Goal: Task Accomplishment & Management: Complete application form

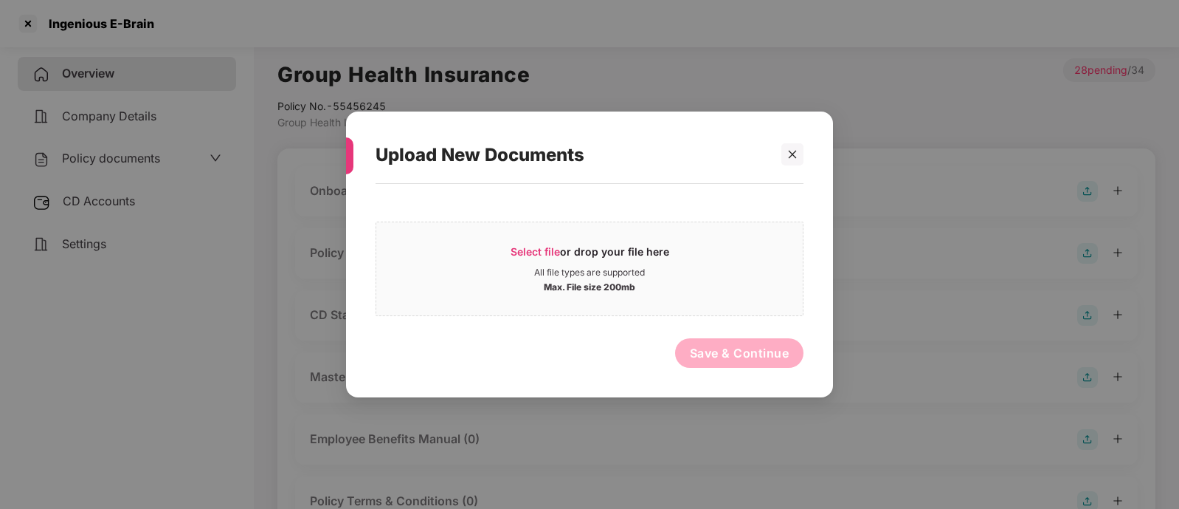
scroll to position [84, 0]
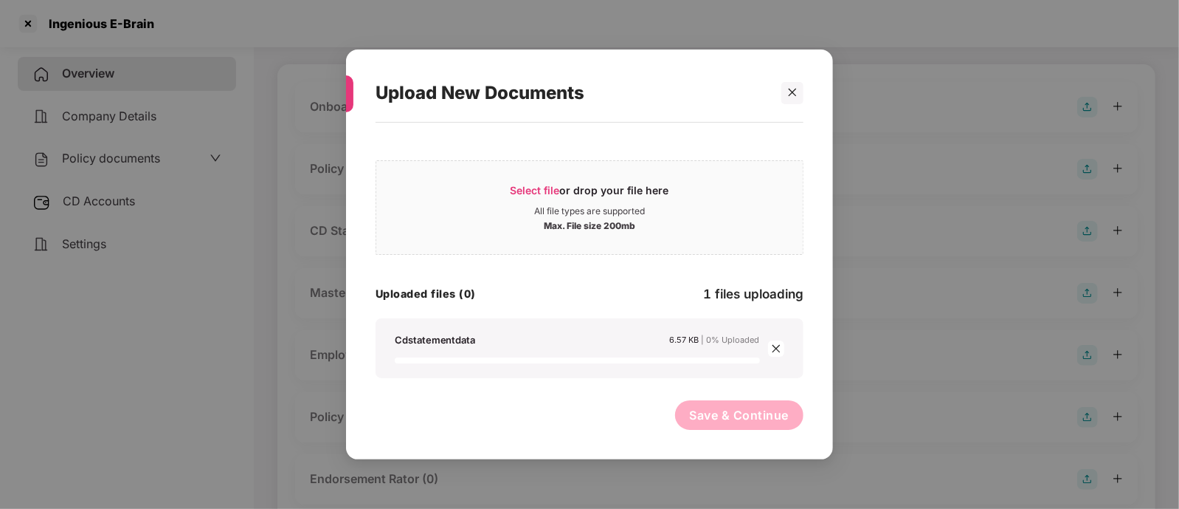
click at [490, 411] on div "Save & Continue" at bounding box center [590, 418] width 428 height 37
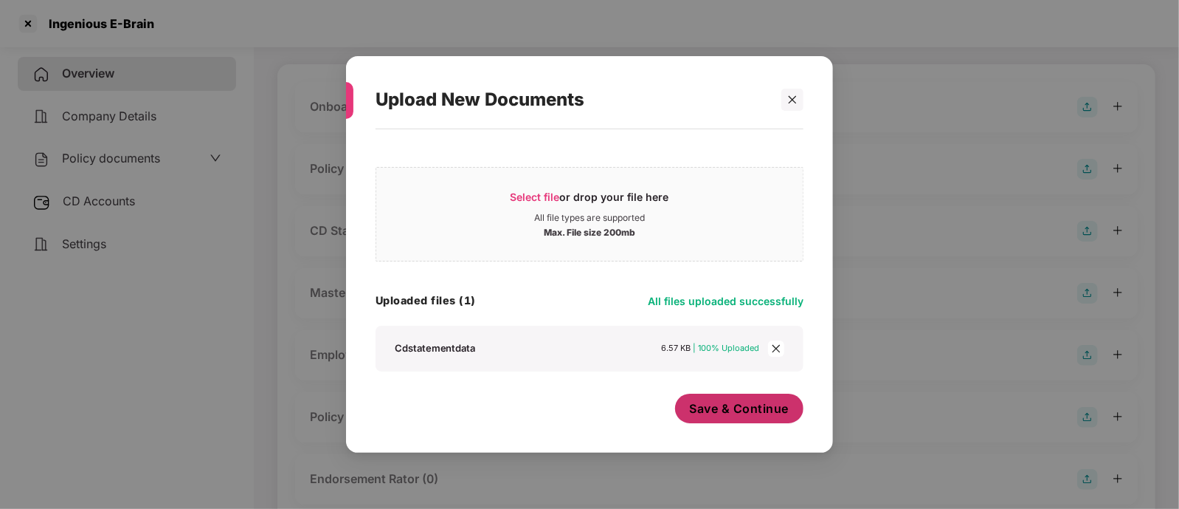
click at [726, 399] on button "Save & Continue" at bounding box center [739, 408] width 129 height 30
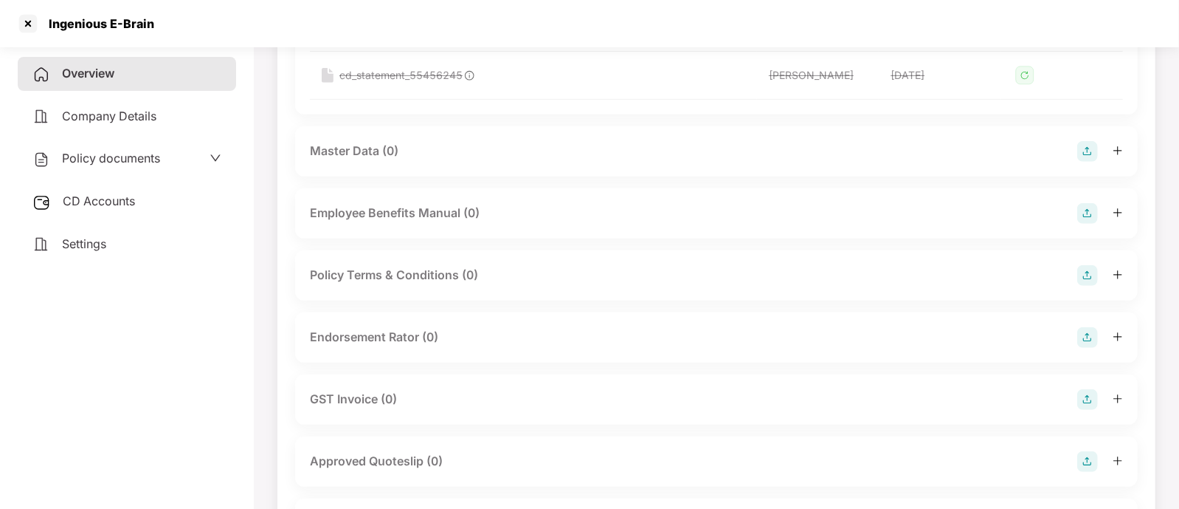
scroll to position [382, 0]
click at [565, 317] on div "Endorsement Rator (0)" at bounding box center [716, 336] width 843 height 50
click at [558, 357] on div "Endorsement Rator (0)" at bounding box center [716, 336] width 843 height 50
click at [566, 330] on div "Endorsement Rator (0)" at bounding box center [716, 335] width 813 height 21
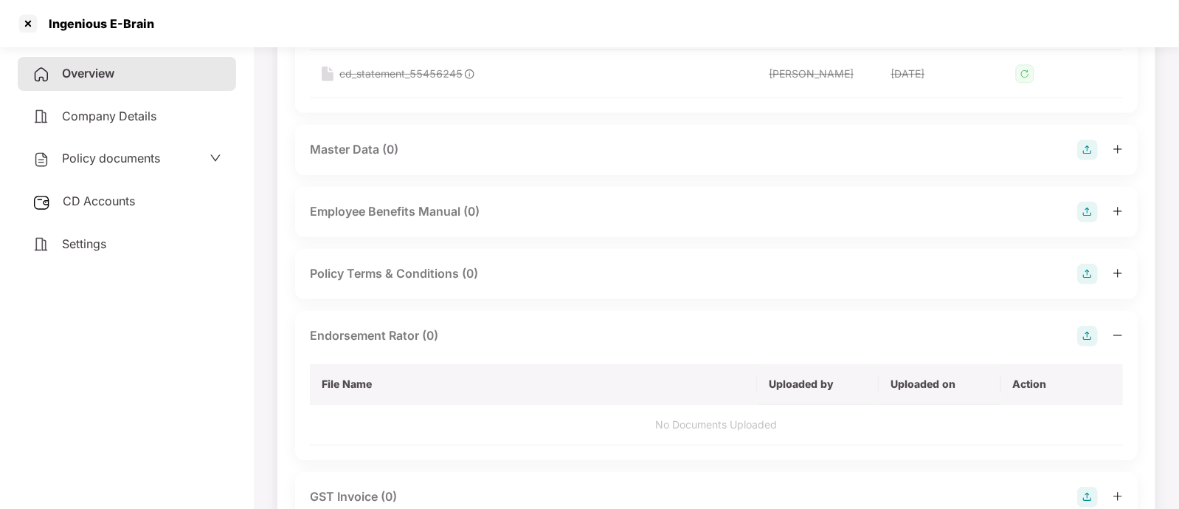
click at [1086, 336] on img at bounding box center [1088, 335] width 21 height 21
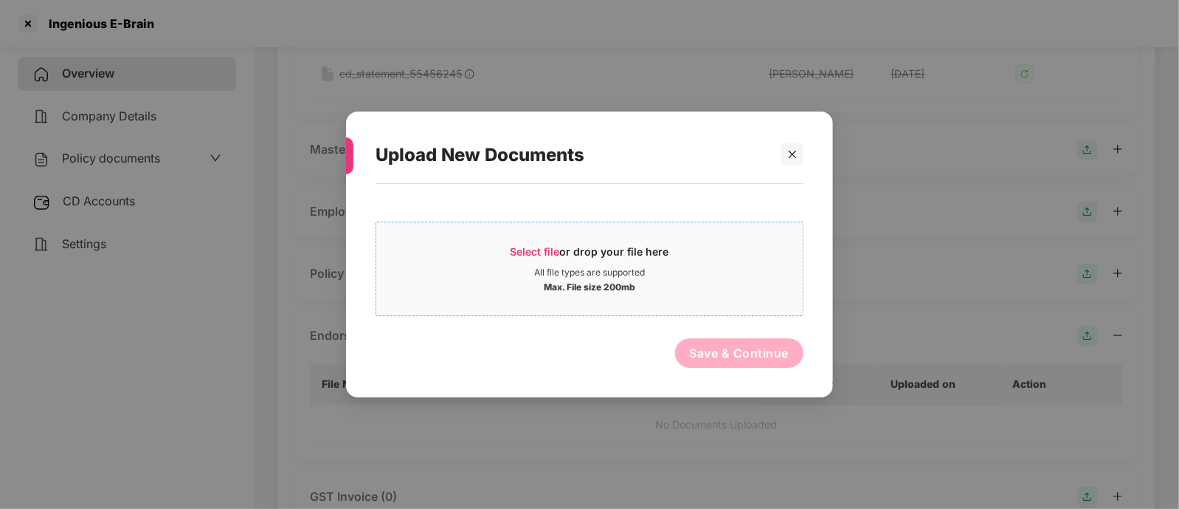
click at [603, 252] on div "Select file or drop your file here" at bounding box center [590, 255] width 159 height 22
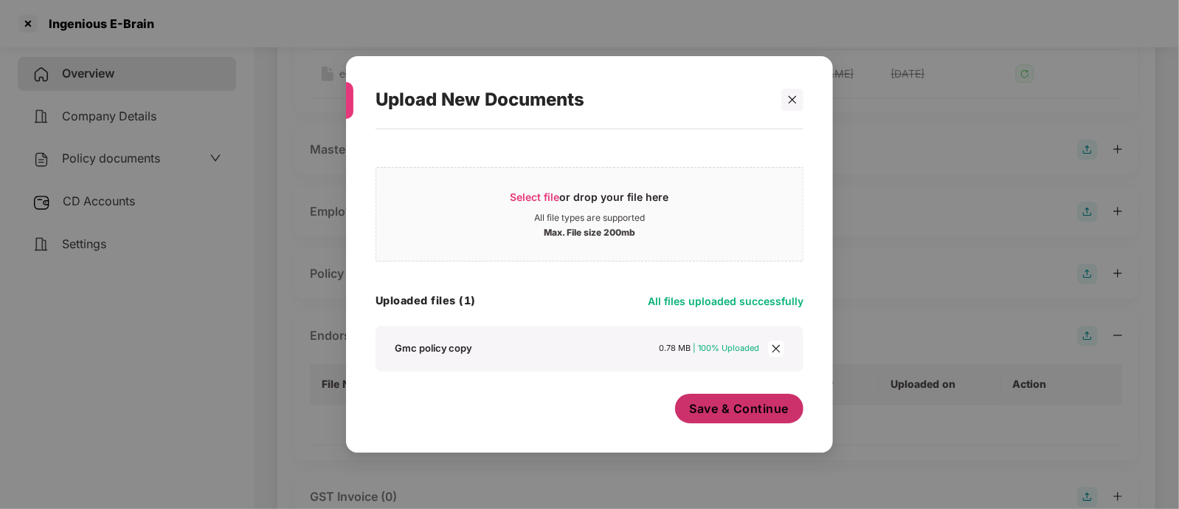
click at [768, 398] on button "Save & Continue" at bounding box center [739, 408] width 129 height 30
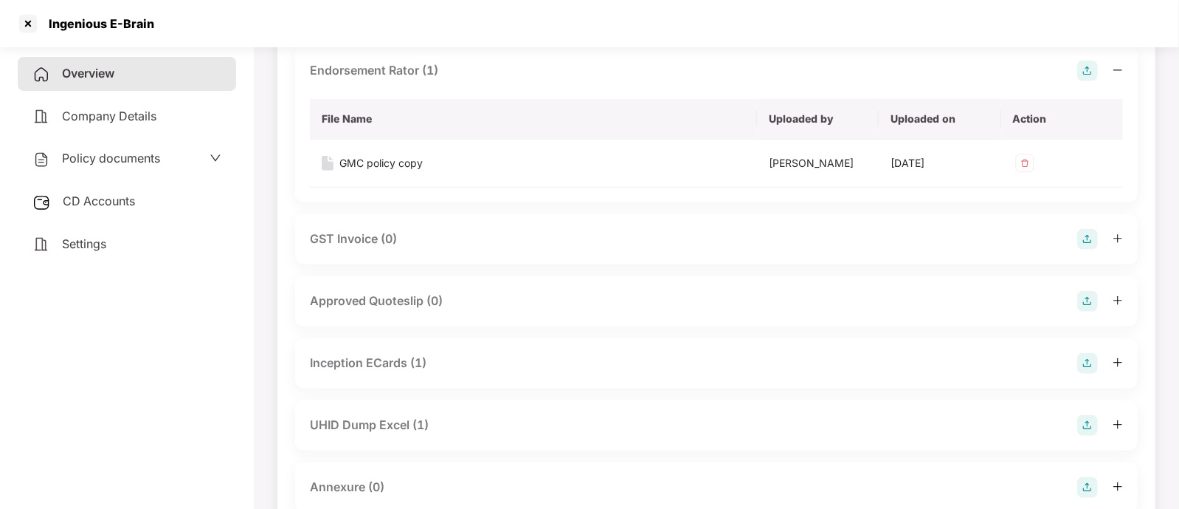
scroll to position [0, 0]
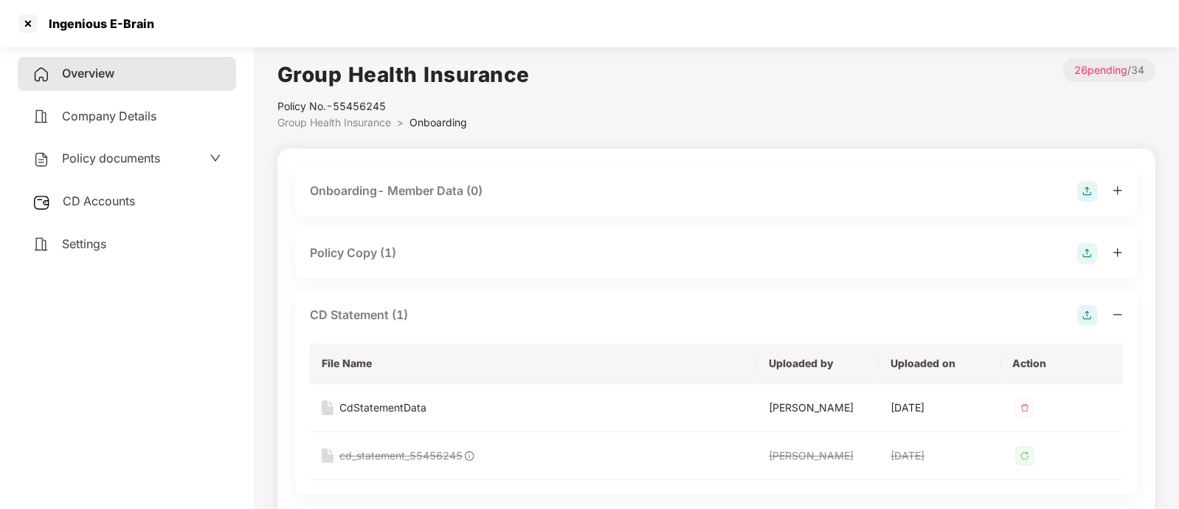
click at [322, 120] on span "Group Health Insurance" at bounding box center [335, 122] width 114 height 13
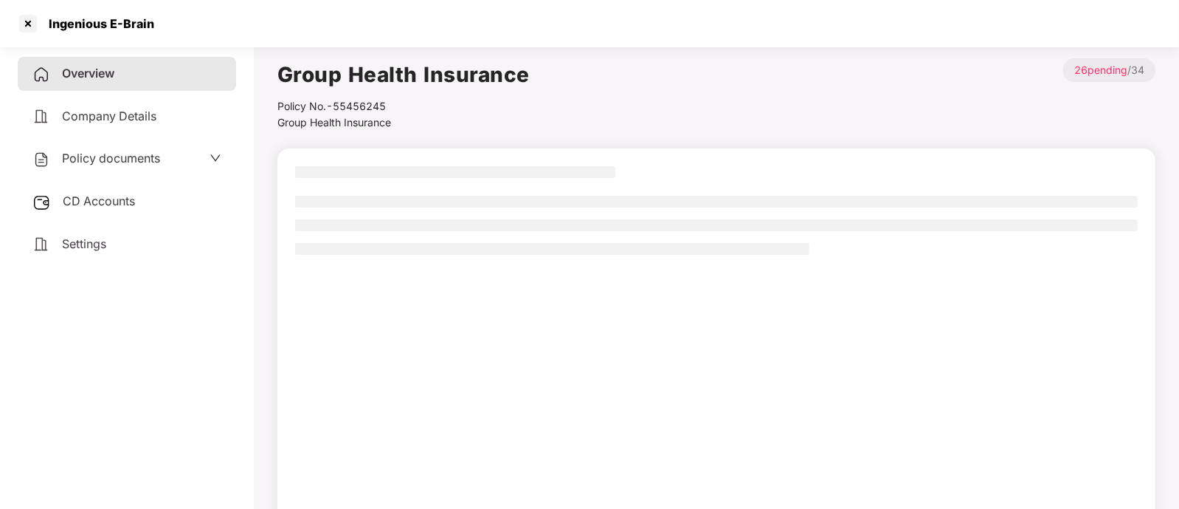
scroll to position [63, 0]
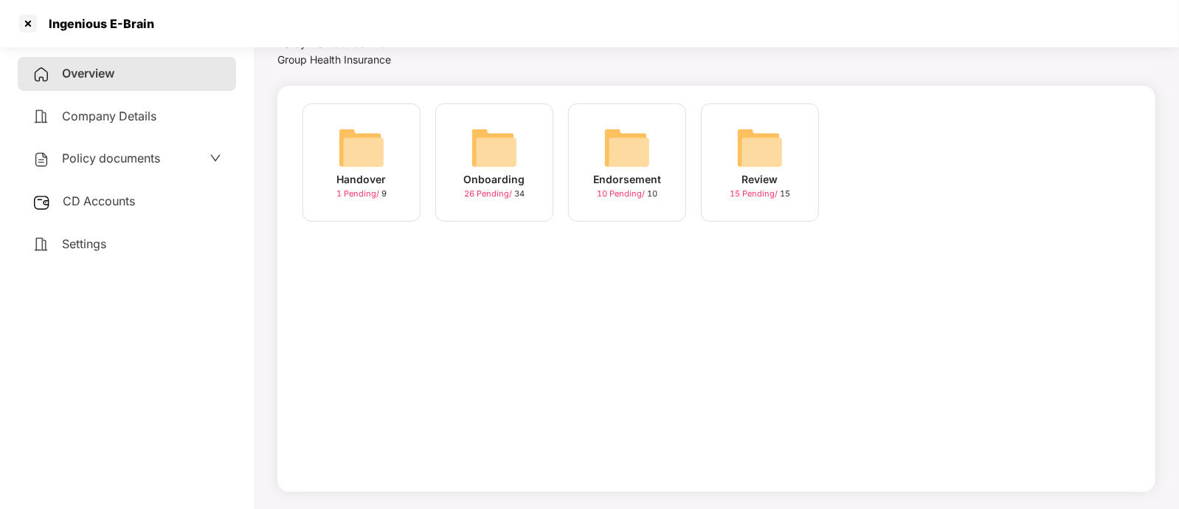
click at [66, 75] on span "Overview" at bounding box center [88, 73] width 52 height 15
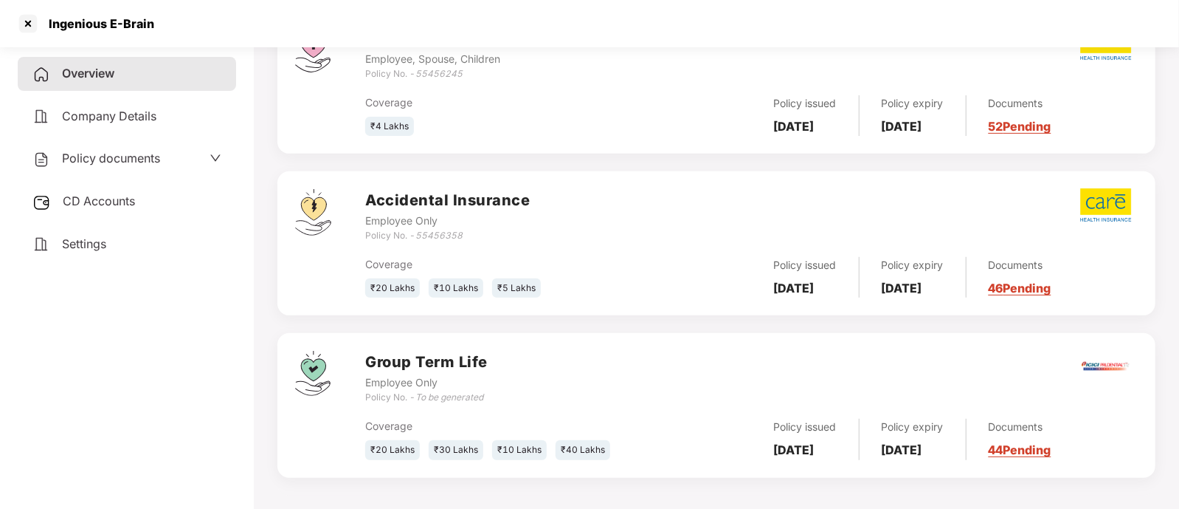
scroll to position [301, 0]
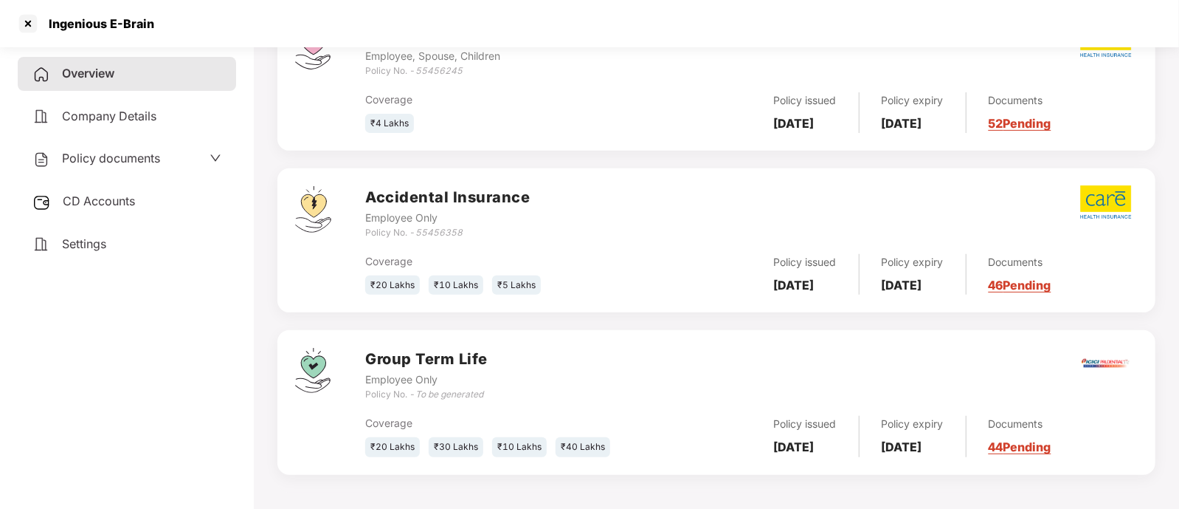
click at [1037, 286] on link "46 Pending" at bounding box center [1020, 285] width 63 height 15
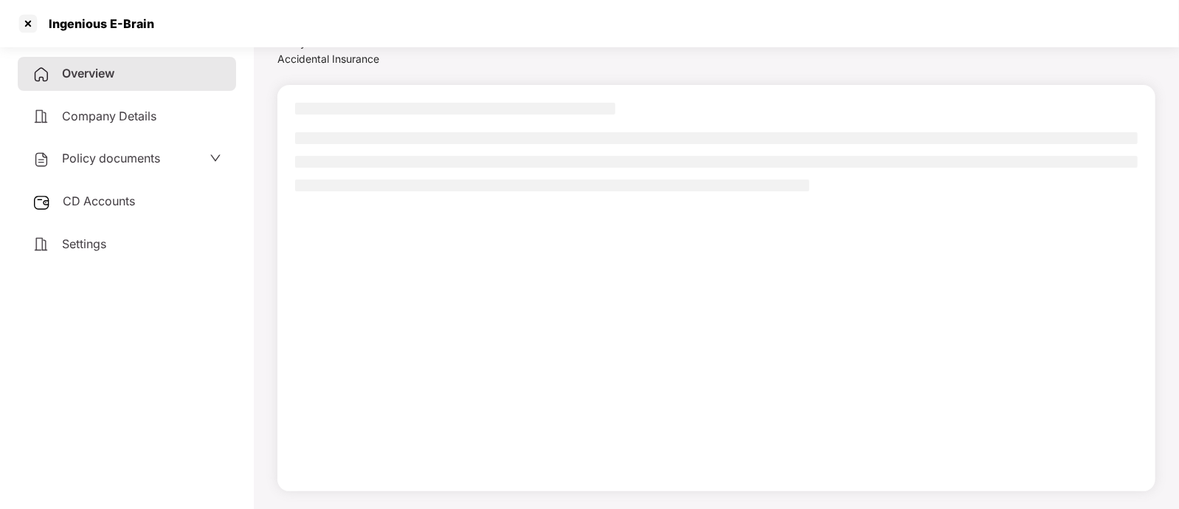
scroll to position [63, 0]
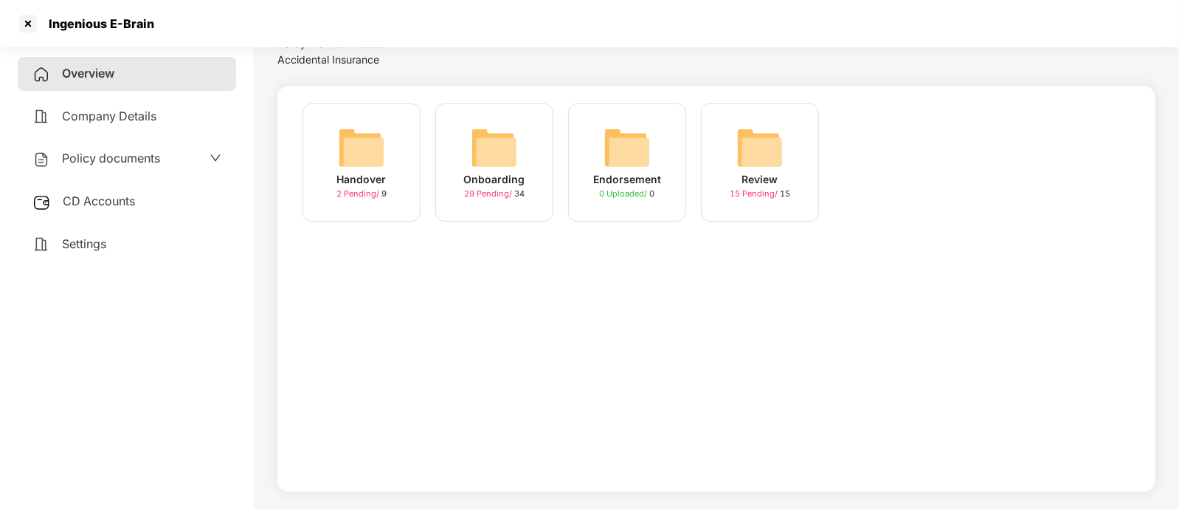
click at [480, 199] on div "29 Pending / 34" at bounding box center [494, 193] width 61 height 13
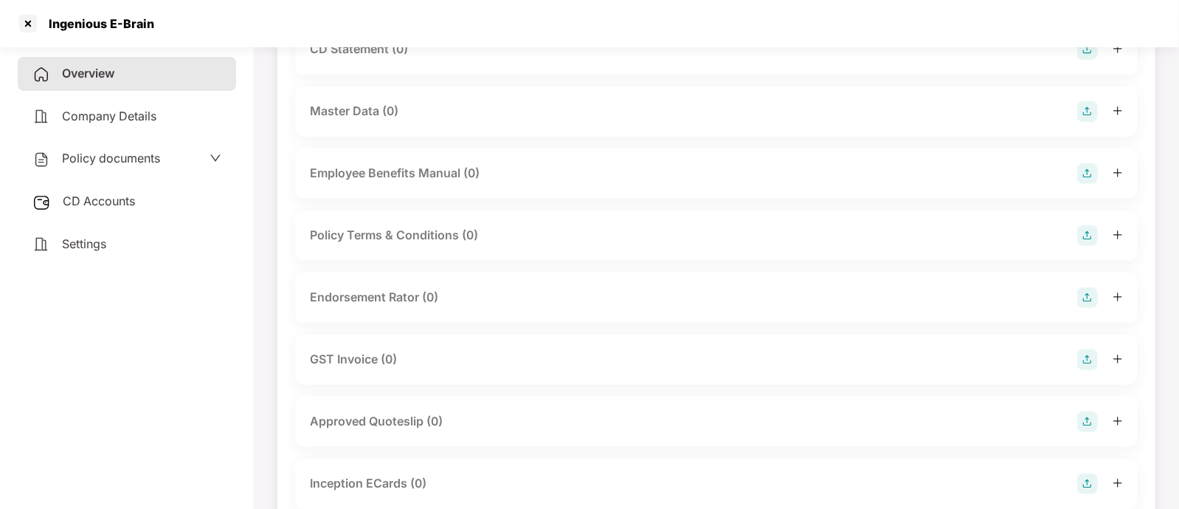
scroll to position [264, 0]
click at [472, 303] on div "Endorsement Rator (0)" at bounding box center [716, 299] width 813 height 21
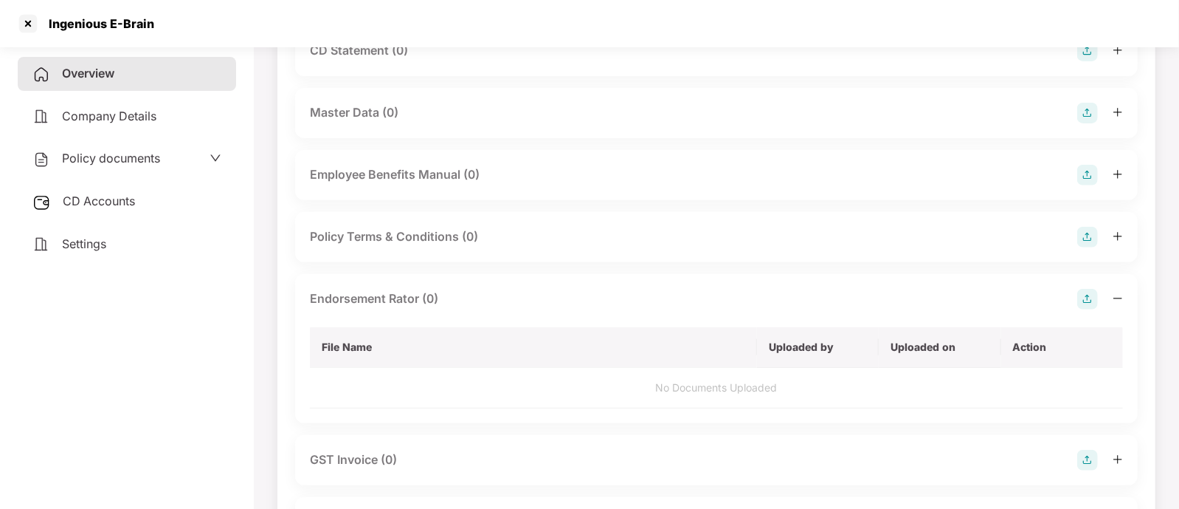
click at [1100, 296] on div at bounding box center [1101, 299] width 46 height 21
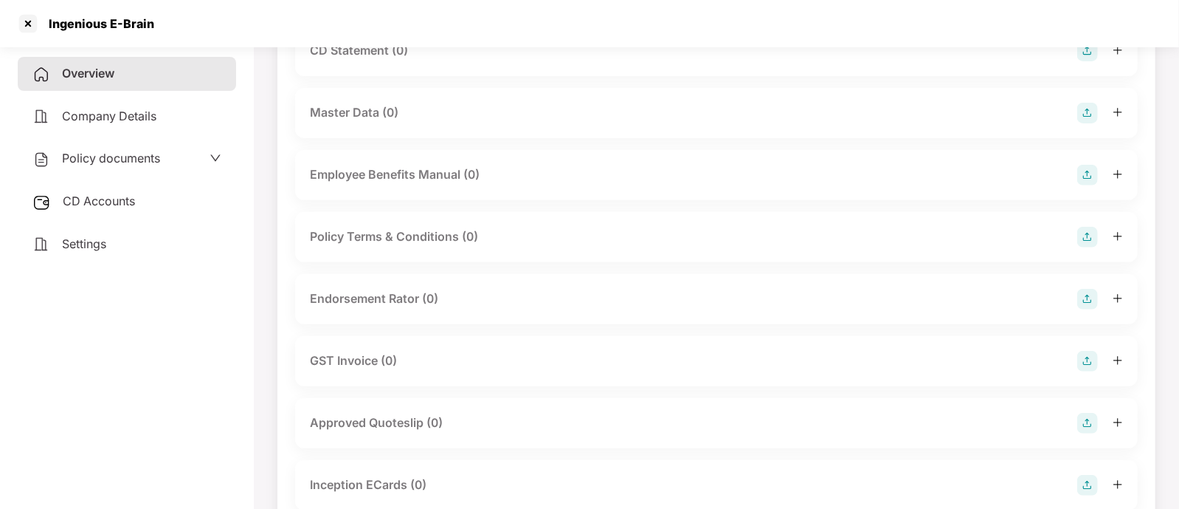
click at [1090, 300] on img at bounding box center [1088, 299] width 21 height 21
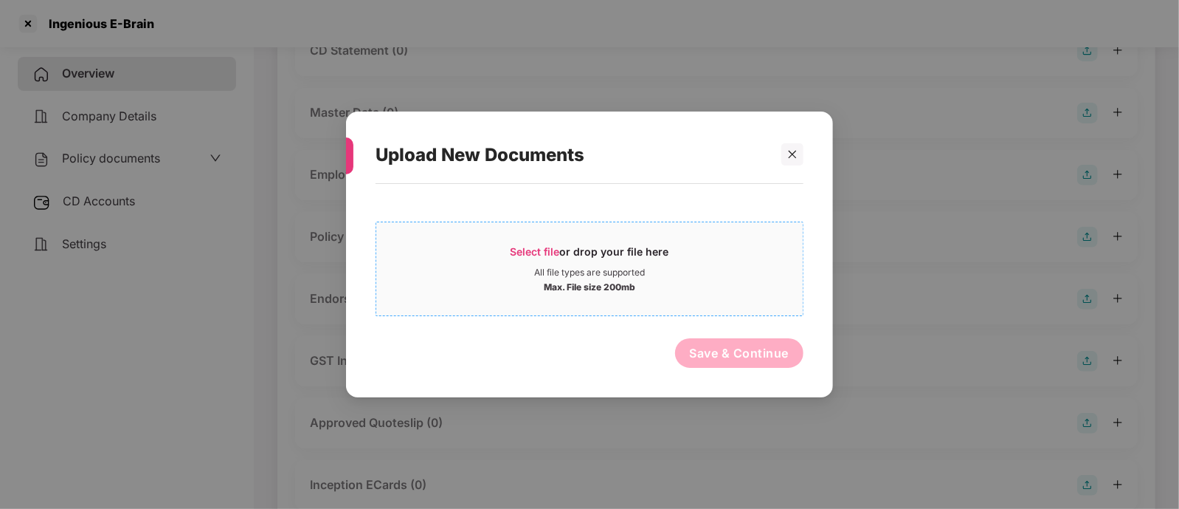
click at [679, 259] on div "Select file or drop your file here" at bounding box center [589, 255] width 427 height 22
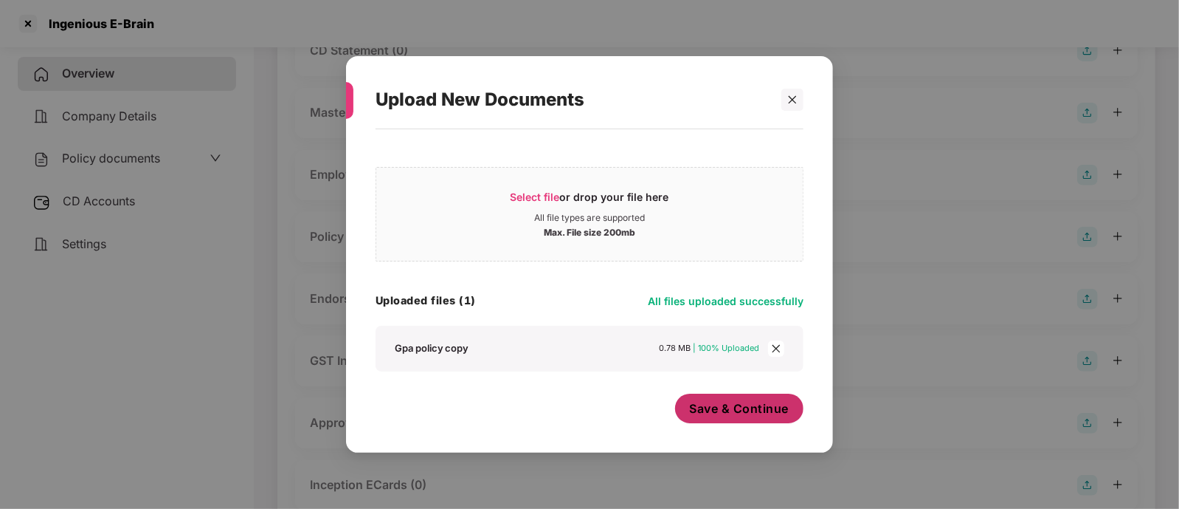
click at [734, 407] on span "Save & Continue" at bounding box center [740, 408] width 100 height 16
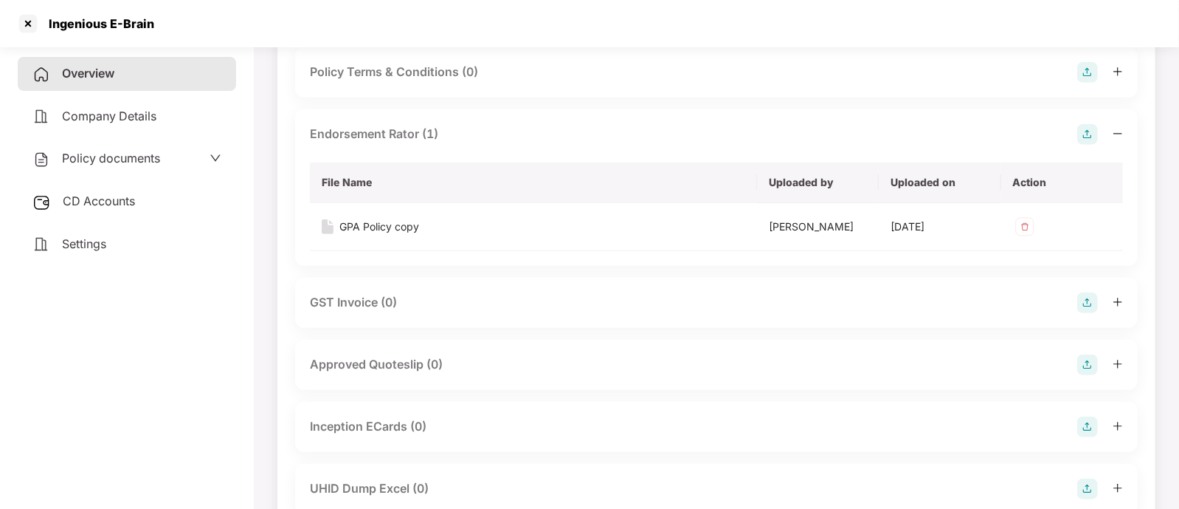
scroll to position [0, 0]
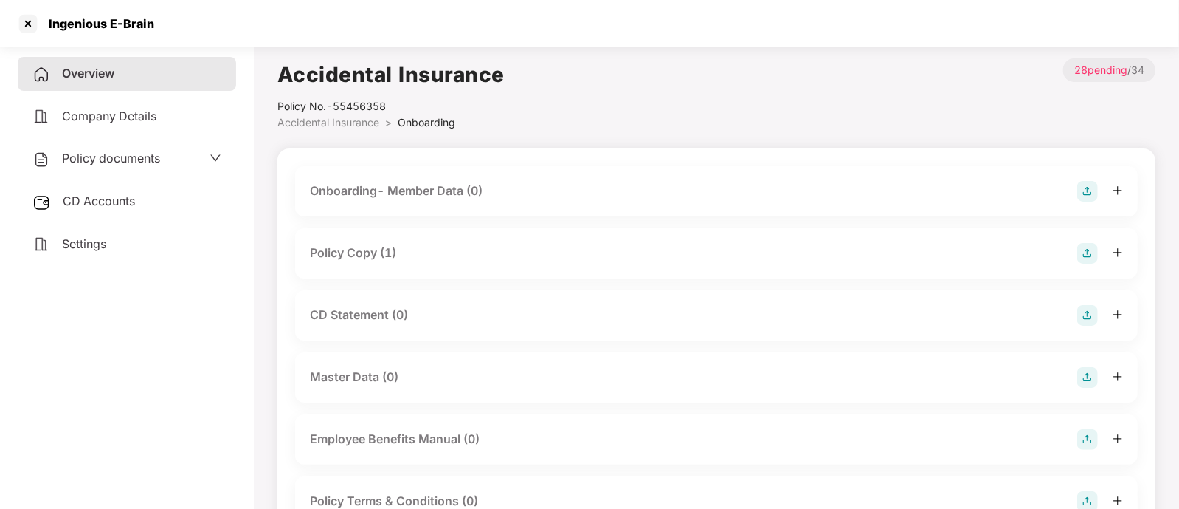
click at [156, 69] on div "Overview" at bounding box center [127, 74] width 218 height 34
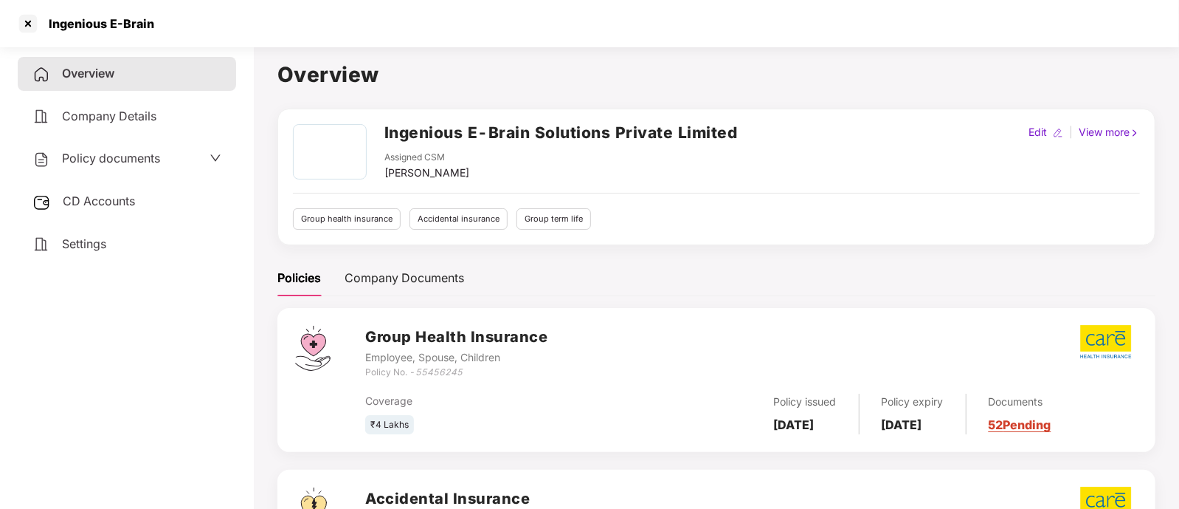
scroll to position [301, 0]
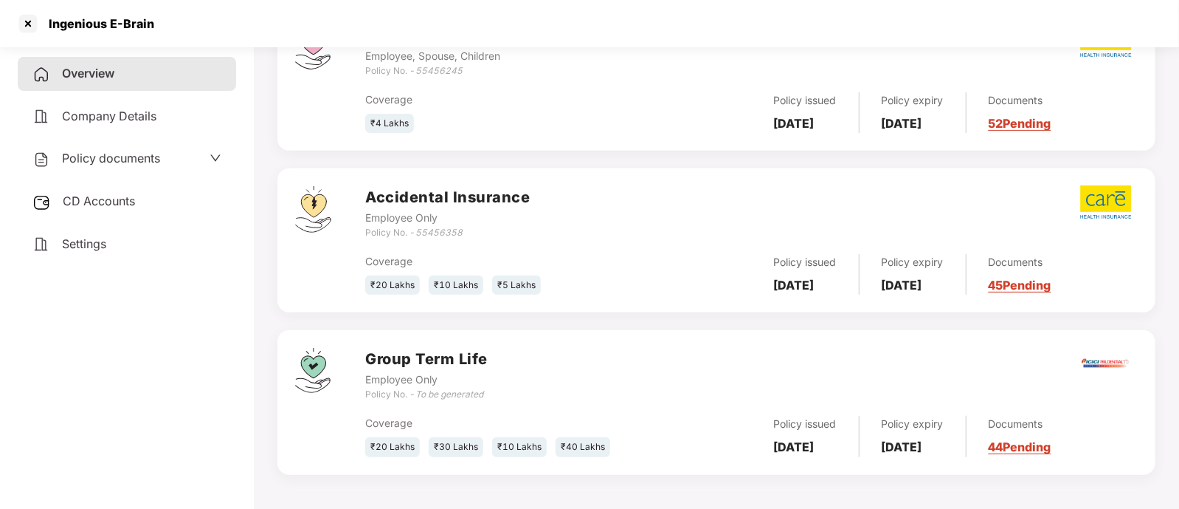
click at [1036, 444] on link "44 Pending" at bounding box center [1020, 446] width 63 height 15
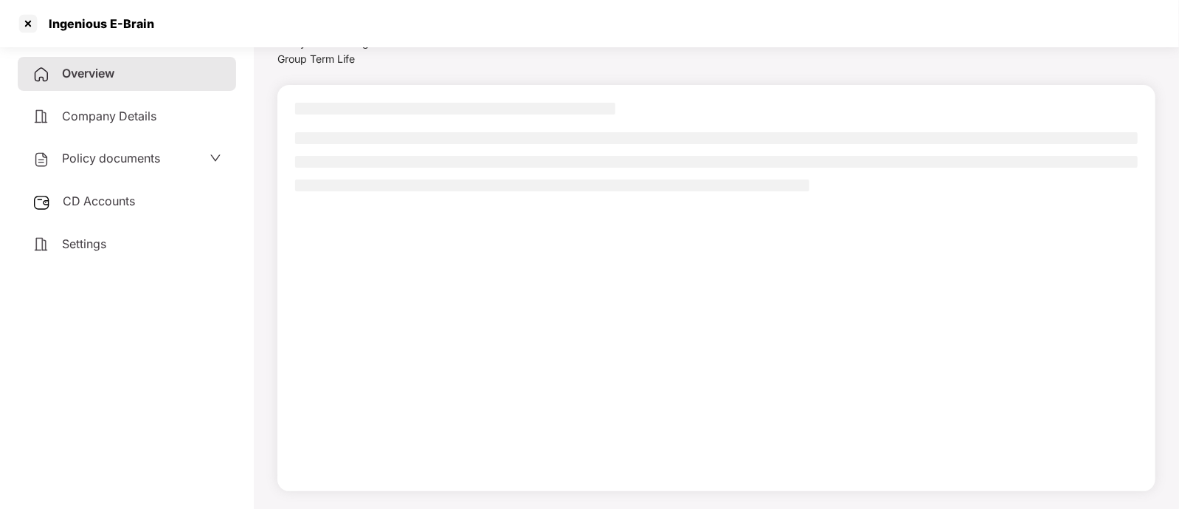
scroll to position [63, 0]
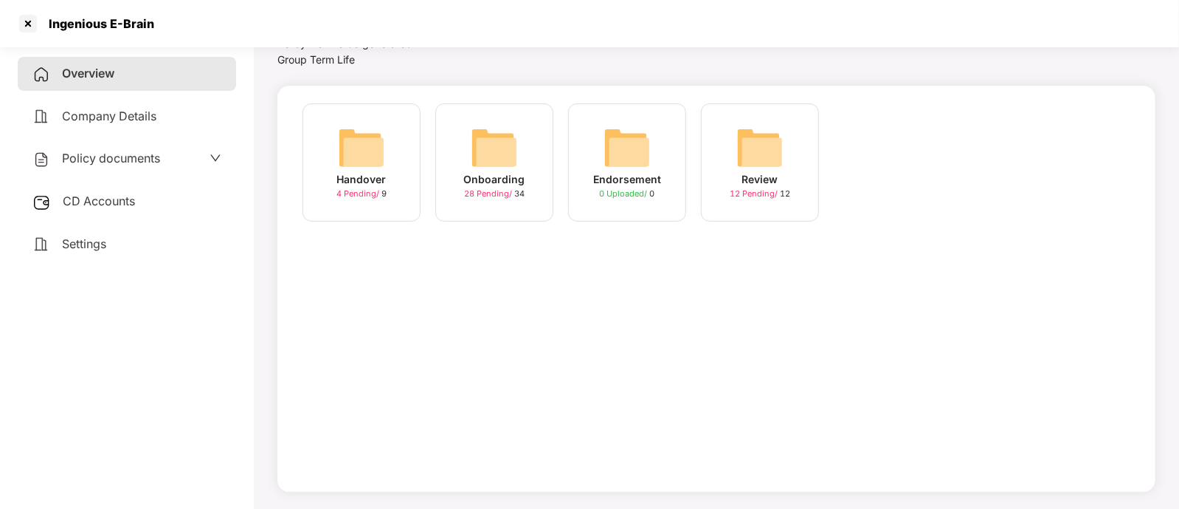
click at [449, 186] on div "Onboarding 28 Pending / 34" at bounding box center [494, 162] width 118 height 118
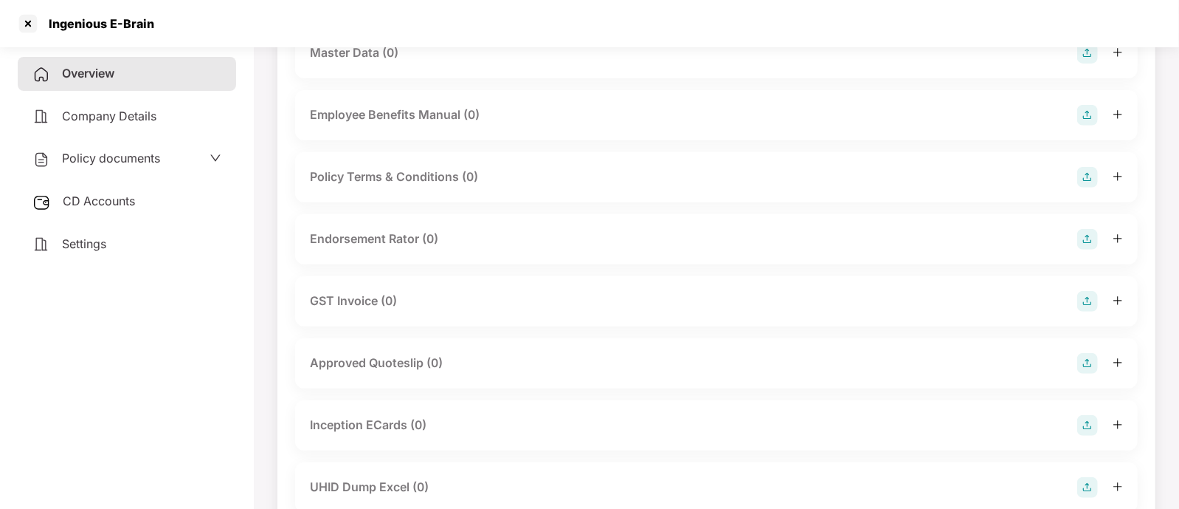
scroll to position [324, 0]
click at [463, 242] on div "Endorsement Rator (0)" at bounding box center [716, 239] width 813 height 21
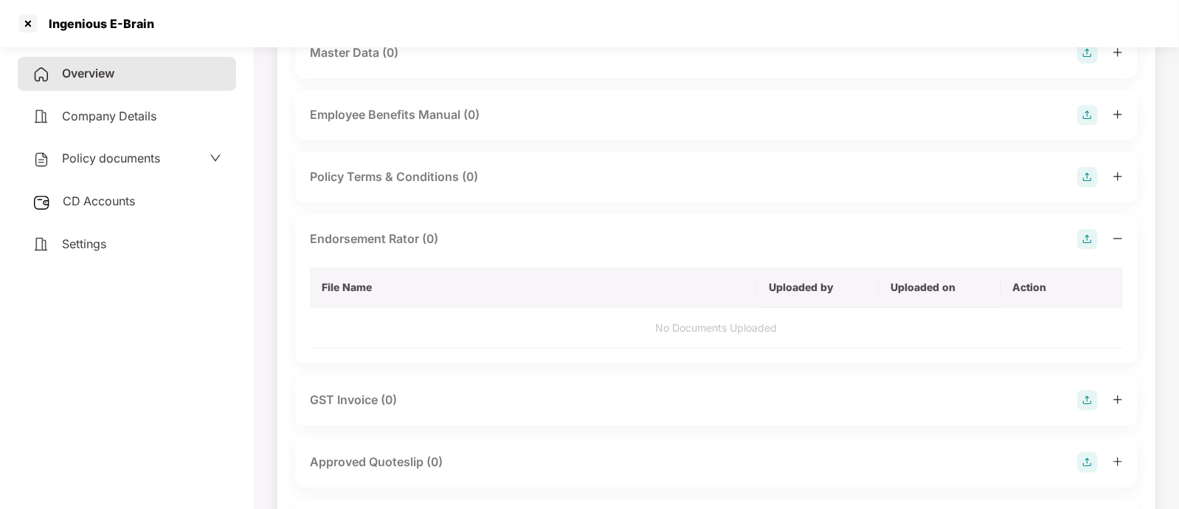
click at [1093, 245] on img at bounding box center [1088, 239] width 21 height 21
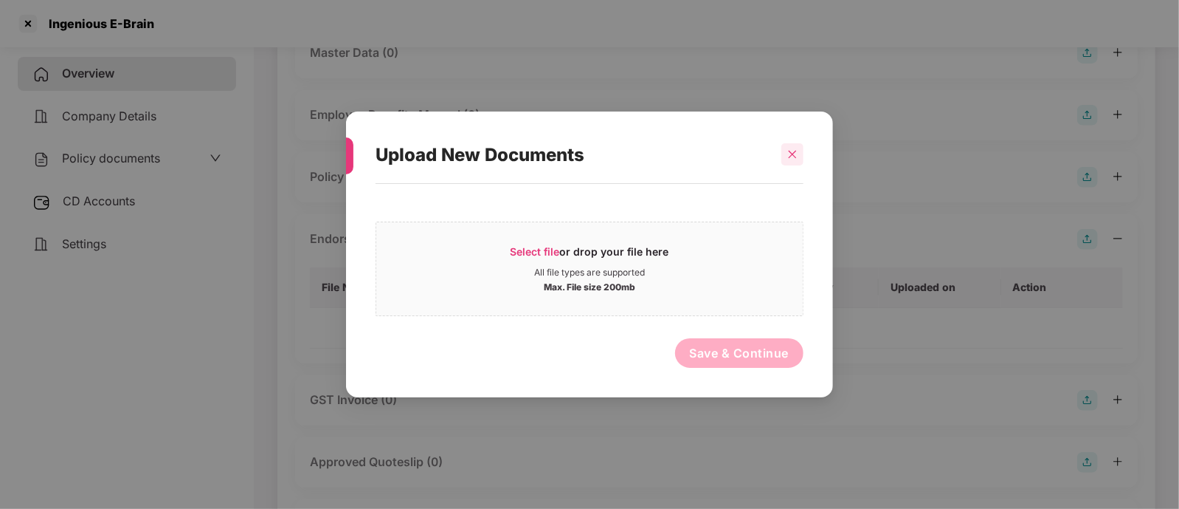
click at [793, 156] on icon "close" at bounding box center [793, 154] width 10 height 10
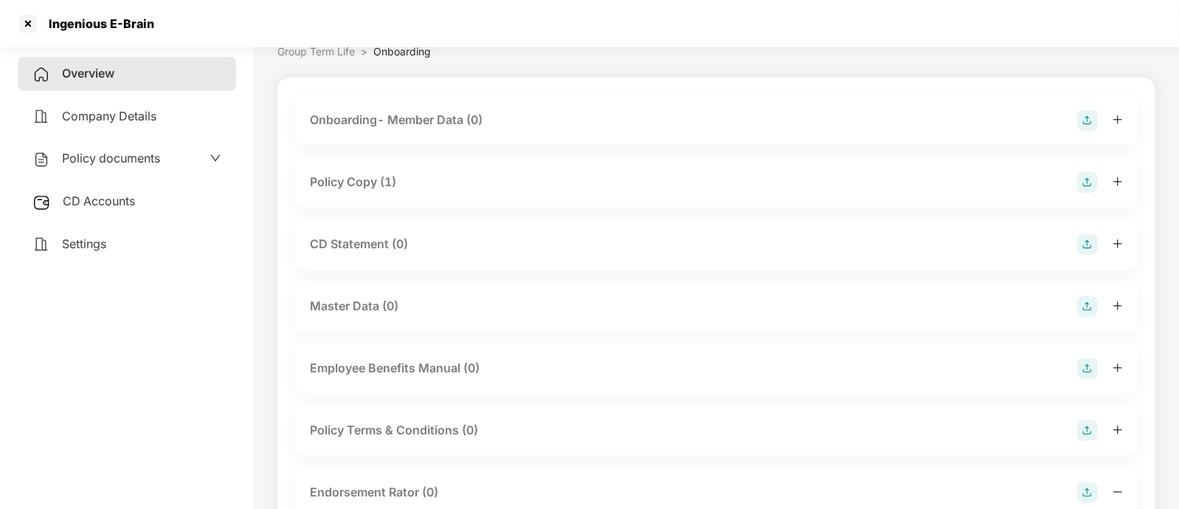
scroll to position [0, 0]
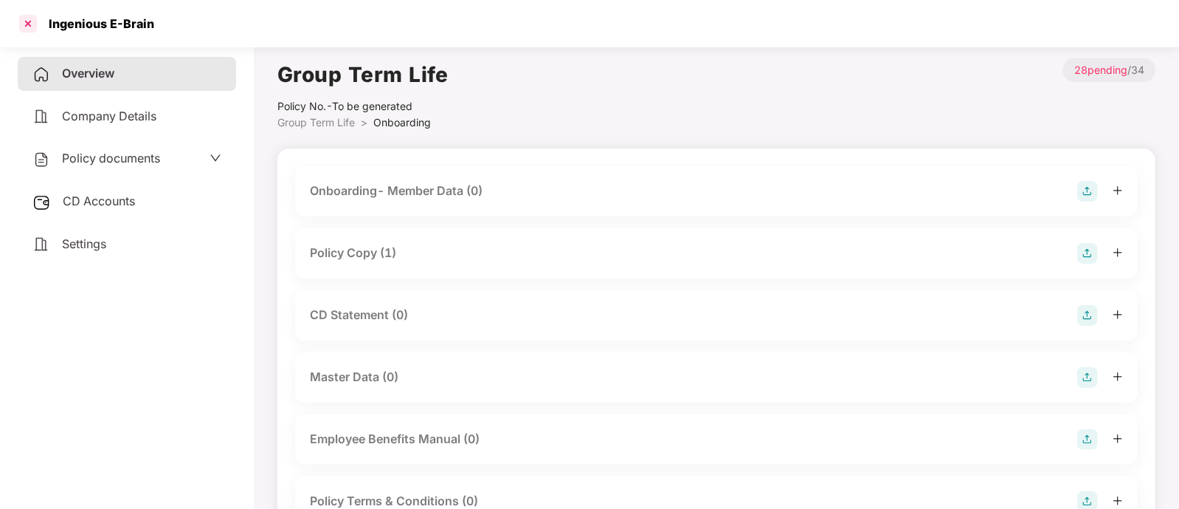
click at [31, 18] on div at bounding box center [28, 24] width 24 height 24
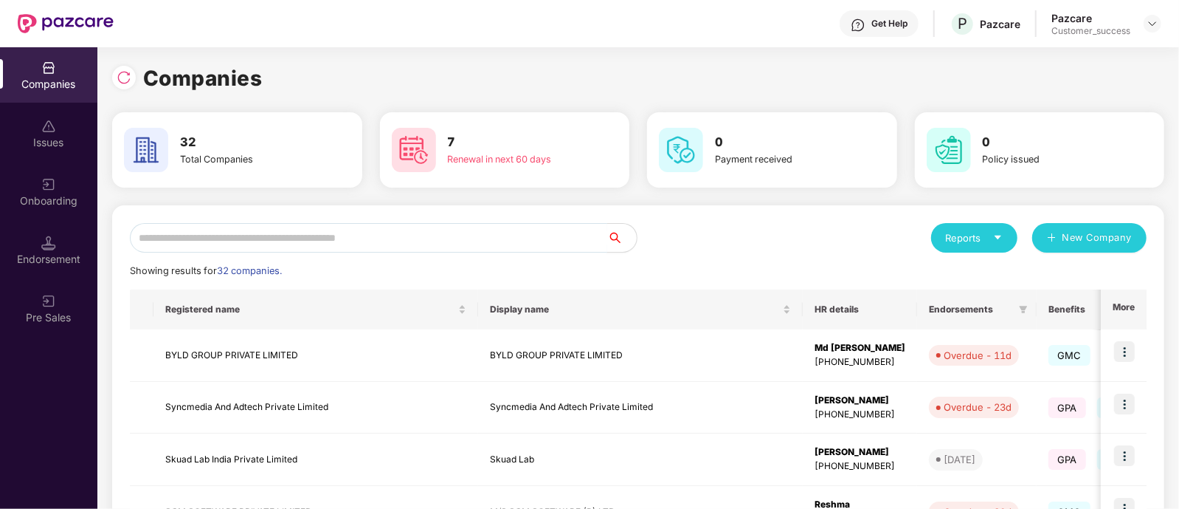
click at [446, 238] on input "text" at bounding box center [369, 238] width 478 height 30
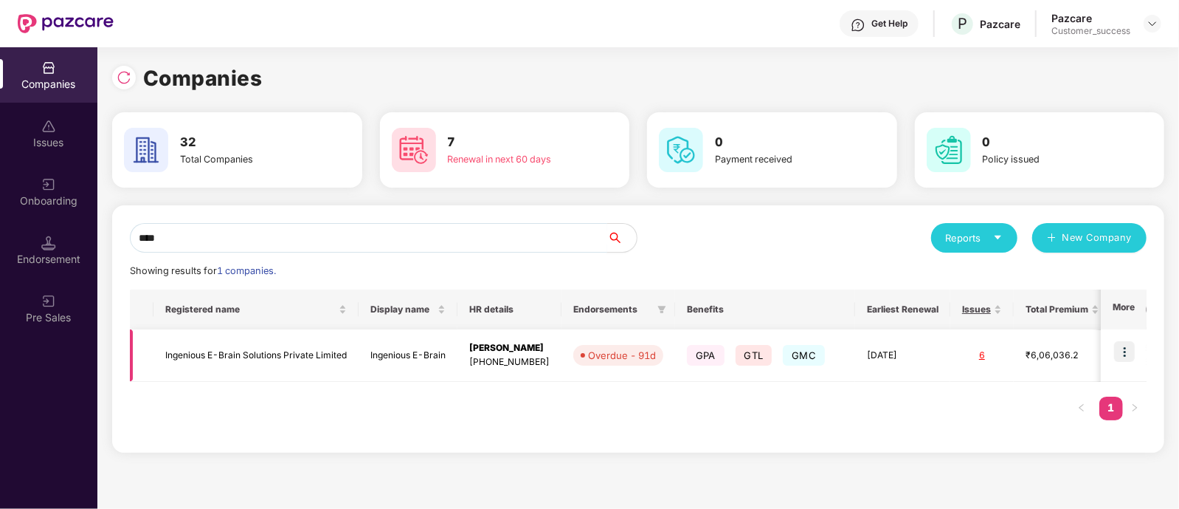
type input "****"
click at [1127, 353] on img at bounding box center [1124, 351] width 21 height 21
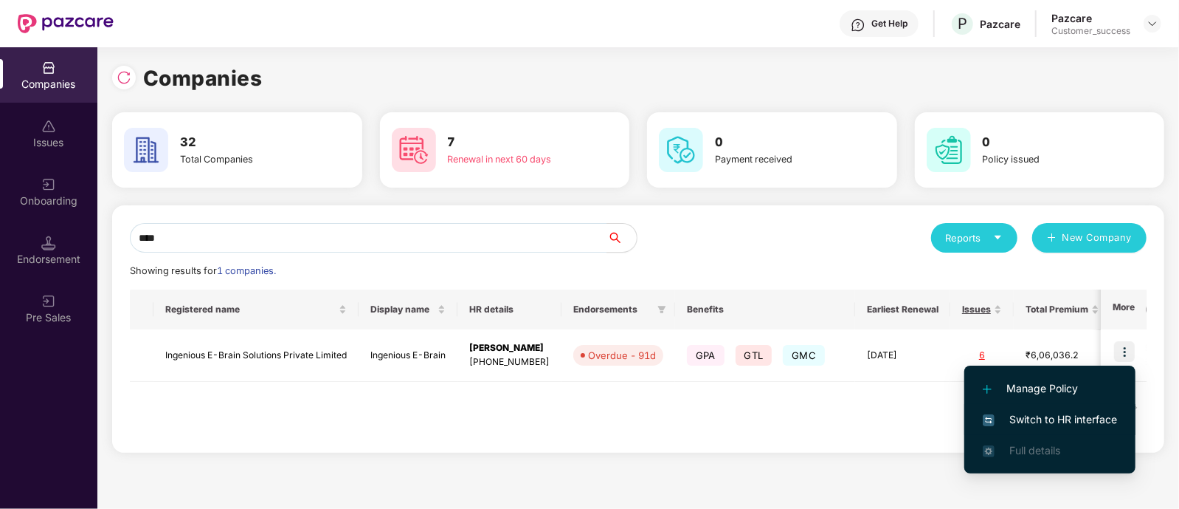
click at [1026, 415] on span "Switch to HR interface" at bounding box center [1050, 419] width 134 height 16
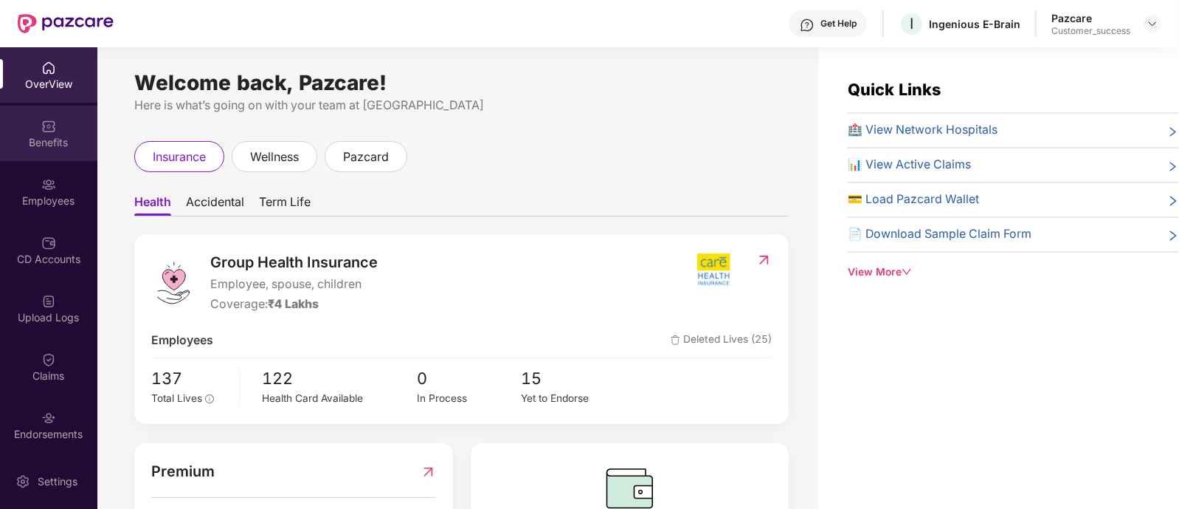
click at [49, 138] on div "Benefits" at bounding box center [48, 142] width 97 height 15
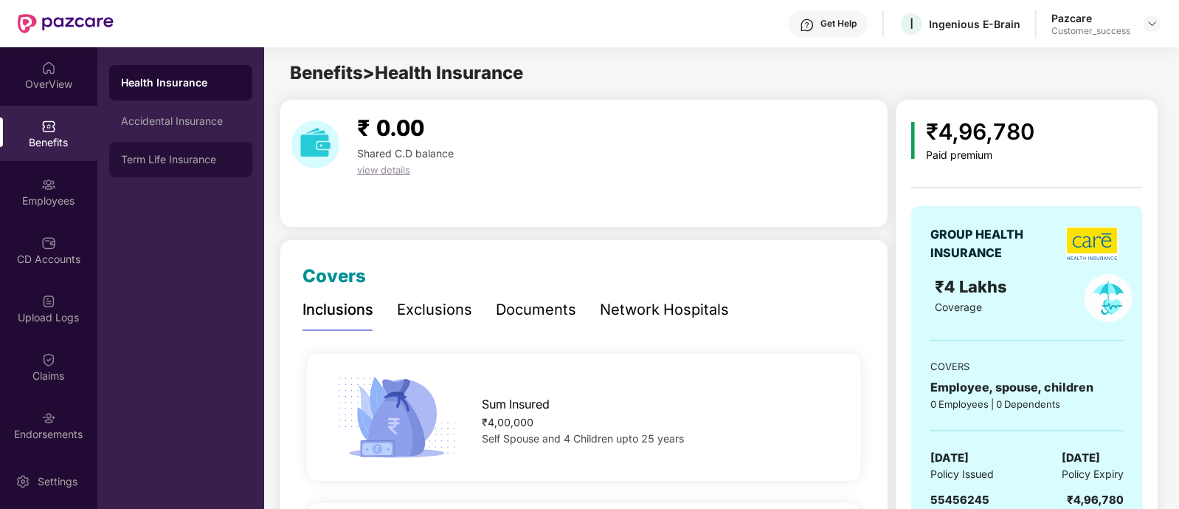
click at [173, 145] on div "Term Life Insurance" at bounding box center [180, 159] width 143 height 35
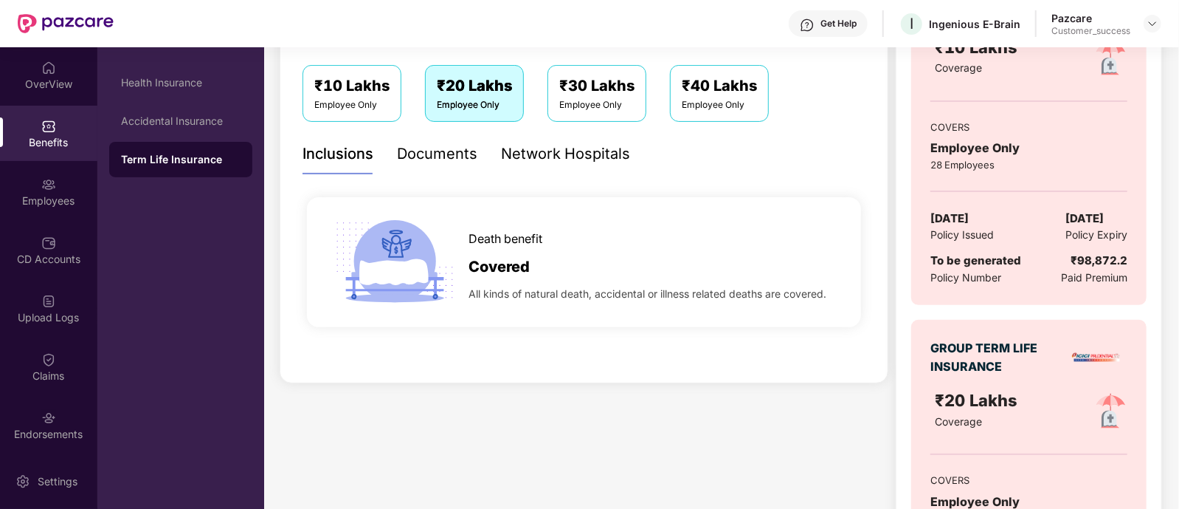
scroll to position [218, 0]
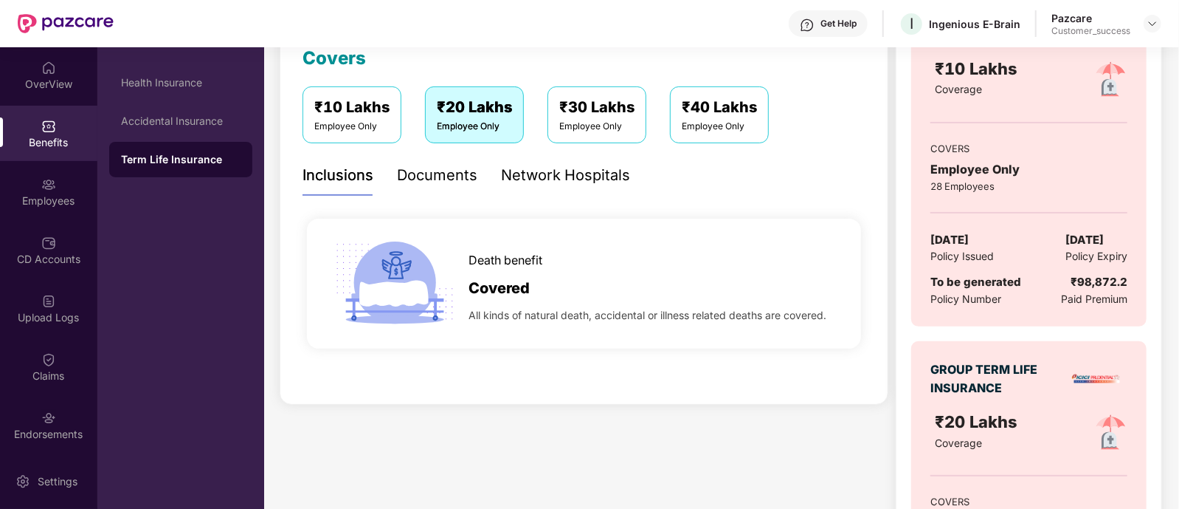
click at [440, 179] on div "Documents" at bounding box center [437, 175] width 80 height 23
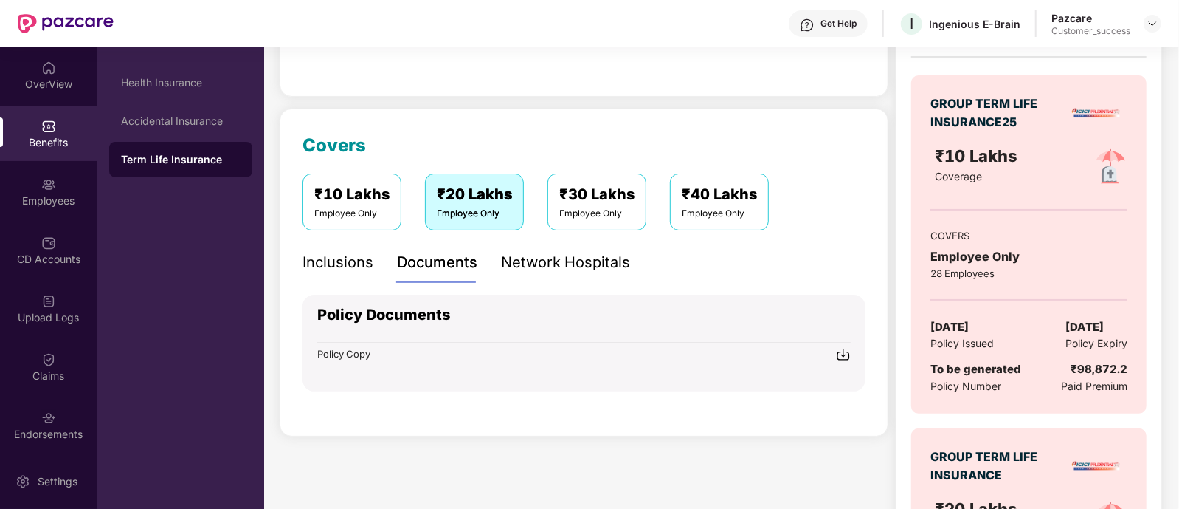
scroll to position [0, 0]
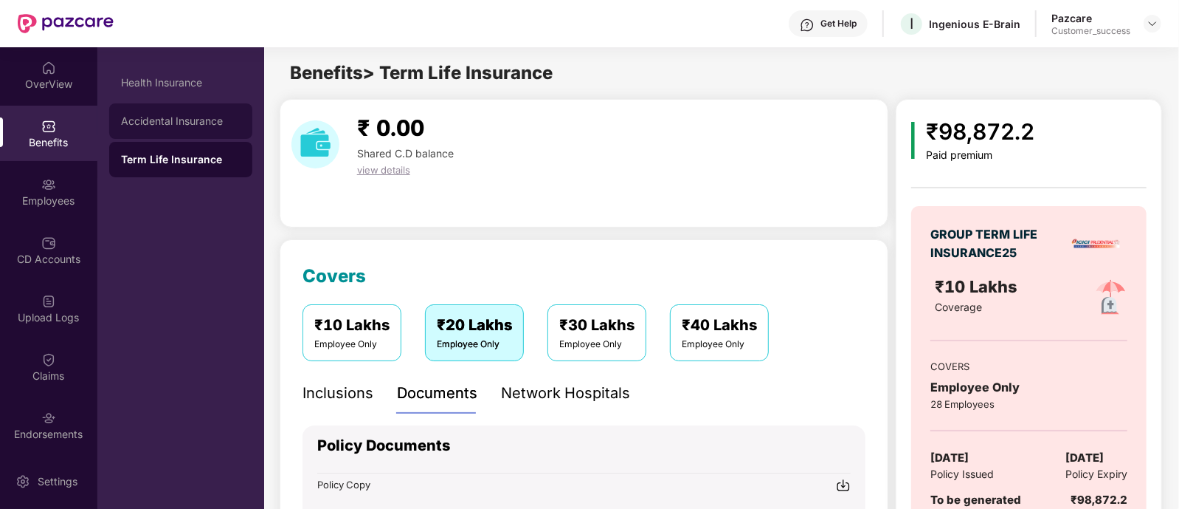
click at [232, 128] on div "Accidental Insurance" at bounding box center [180, 120] width 143 height 35
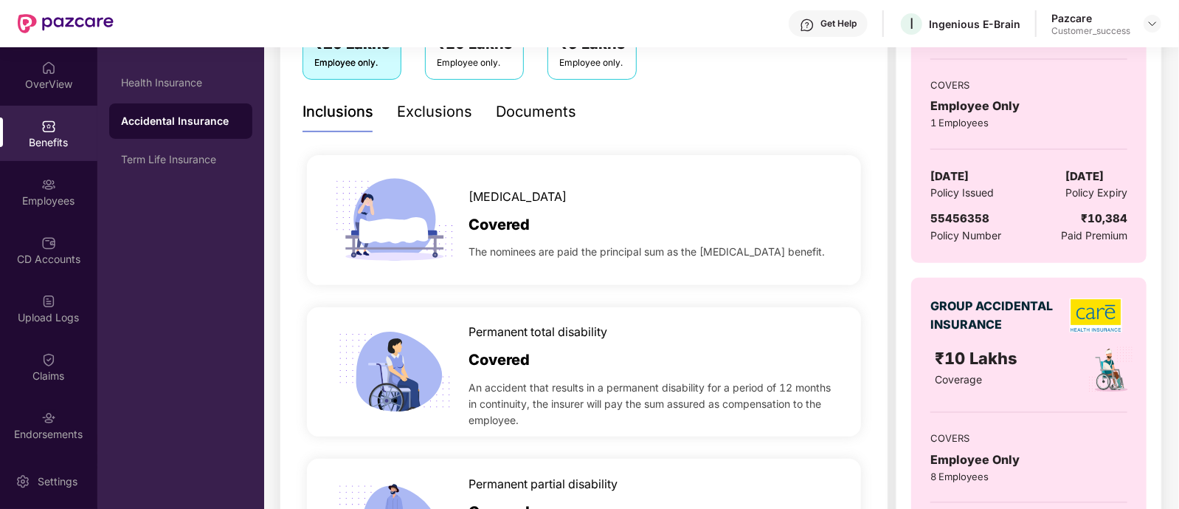
scroll to position [229, 0]
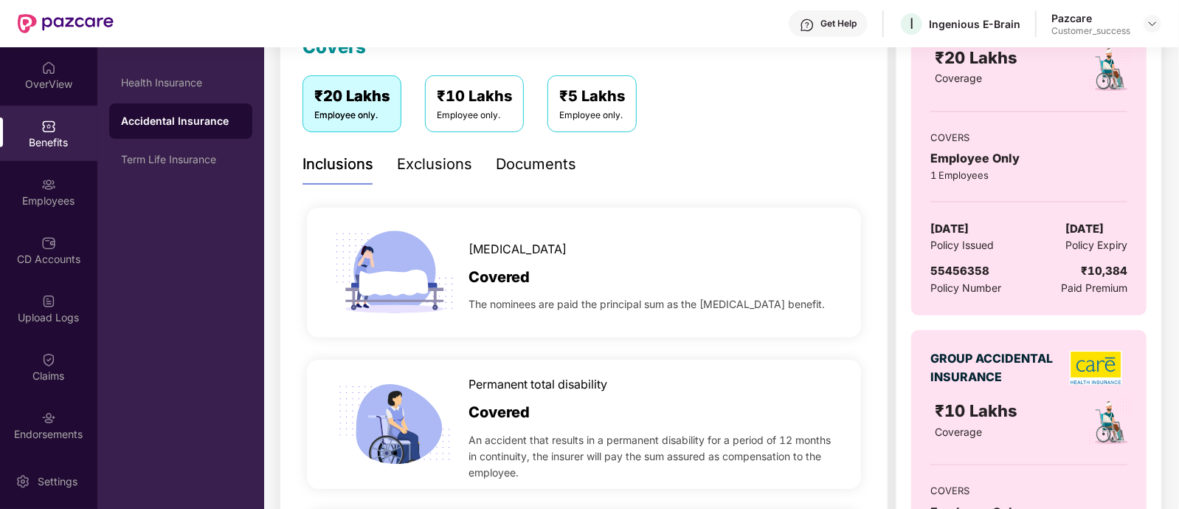
click at [507, 159] on div "Documents" at bounding box center [536, 164] width 80 height 23
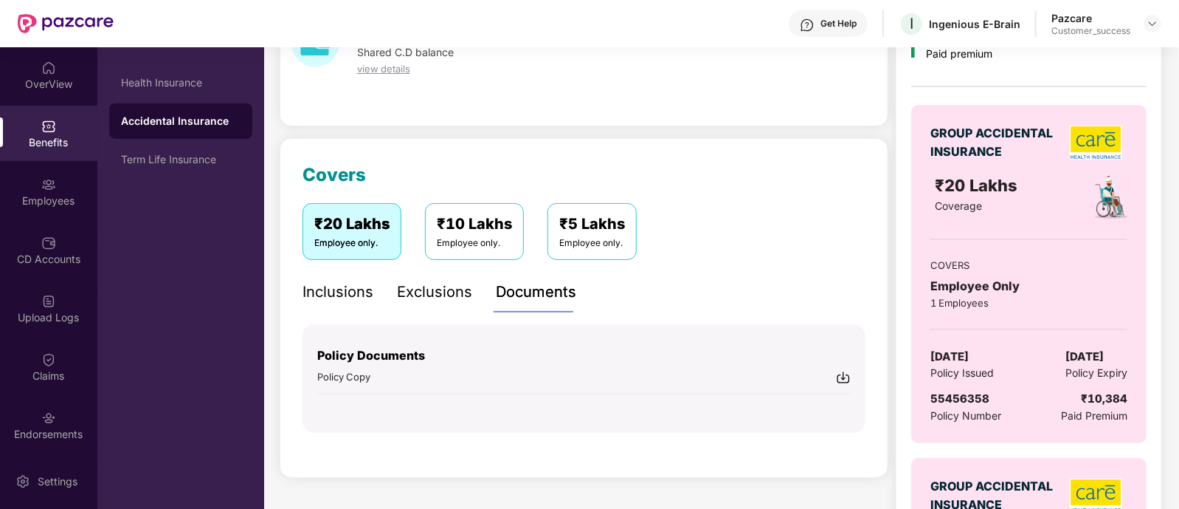
scroll to position [0, 0]
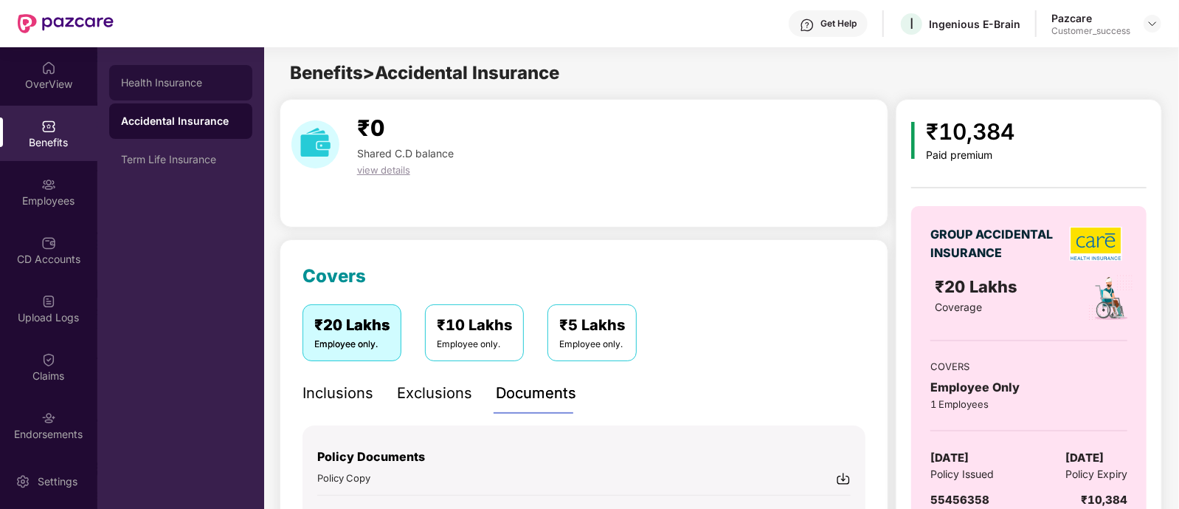
click at [176, 80] on div "Health Insurance" at bounding box center [181, 83] width 120 height 12
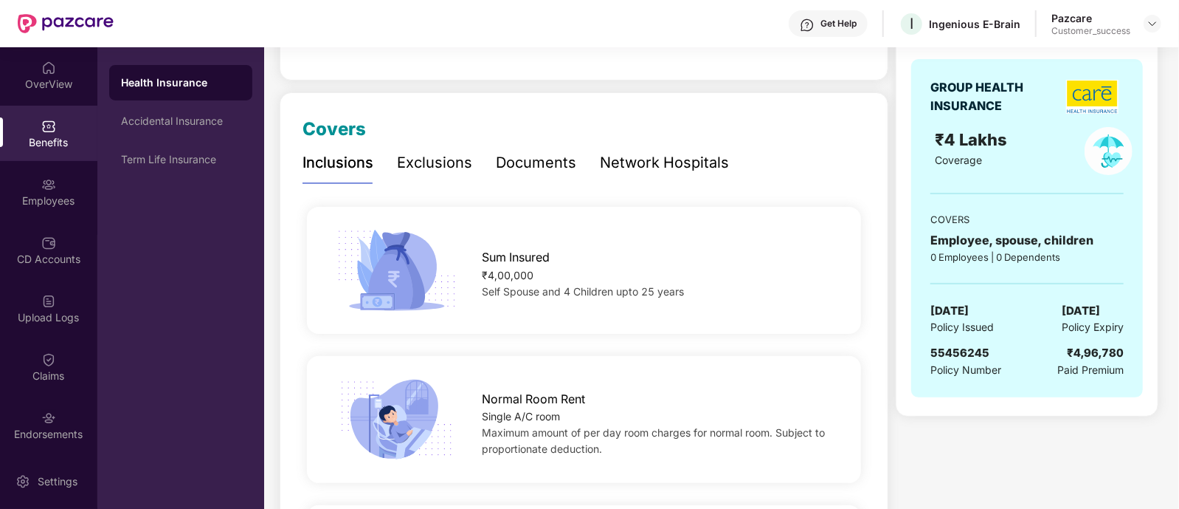
scroll to position [158, 0]
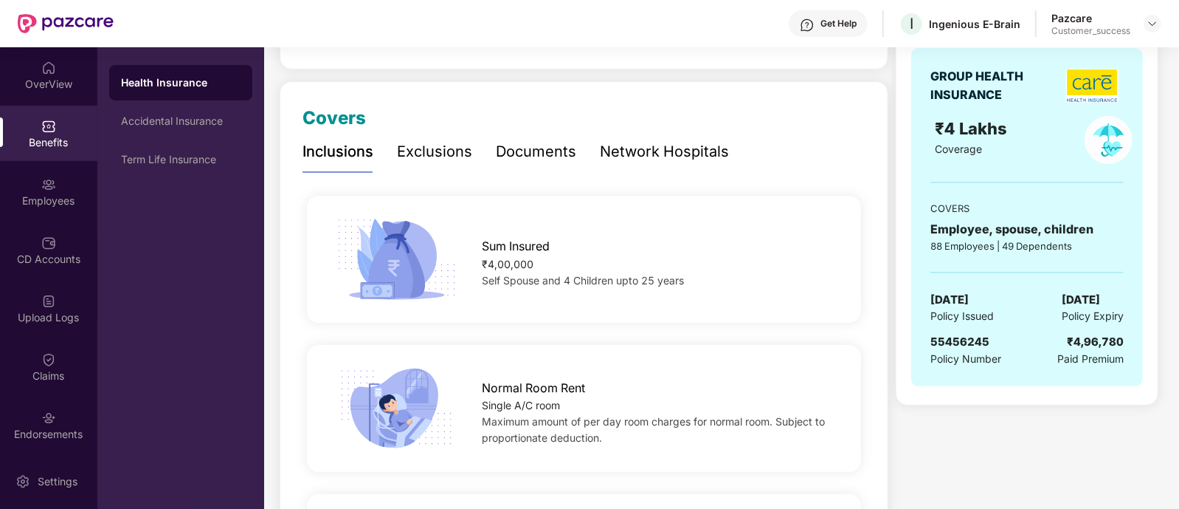
click at [542, 156] on div "Documents" at bounding box center [536, 151] width 80 height 23
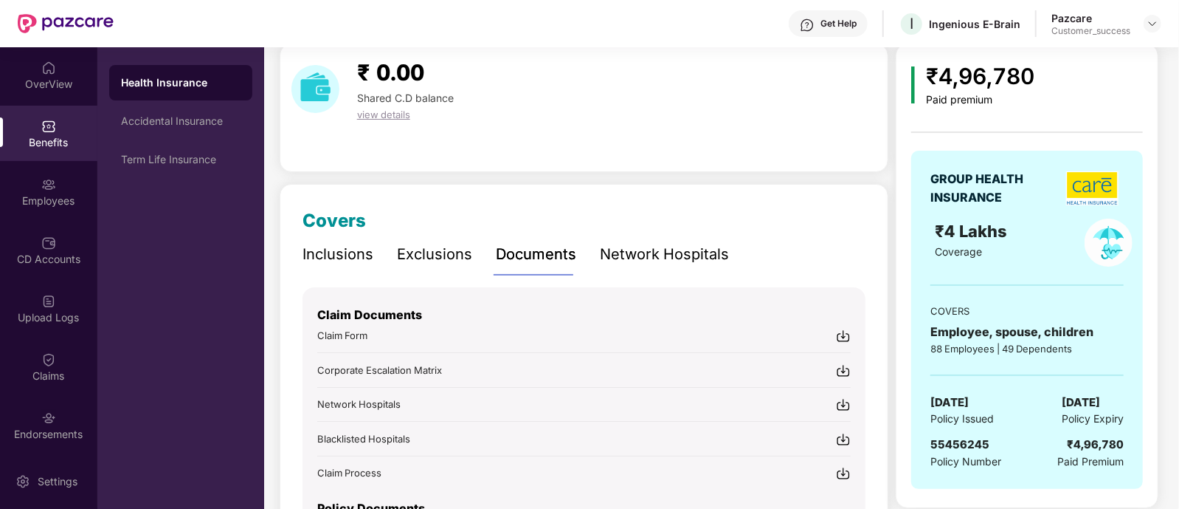
scroll to position [52, 0]
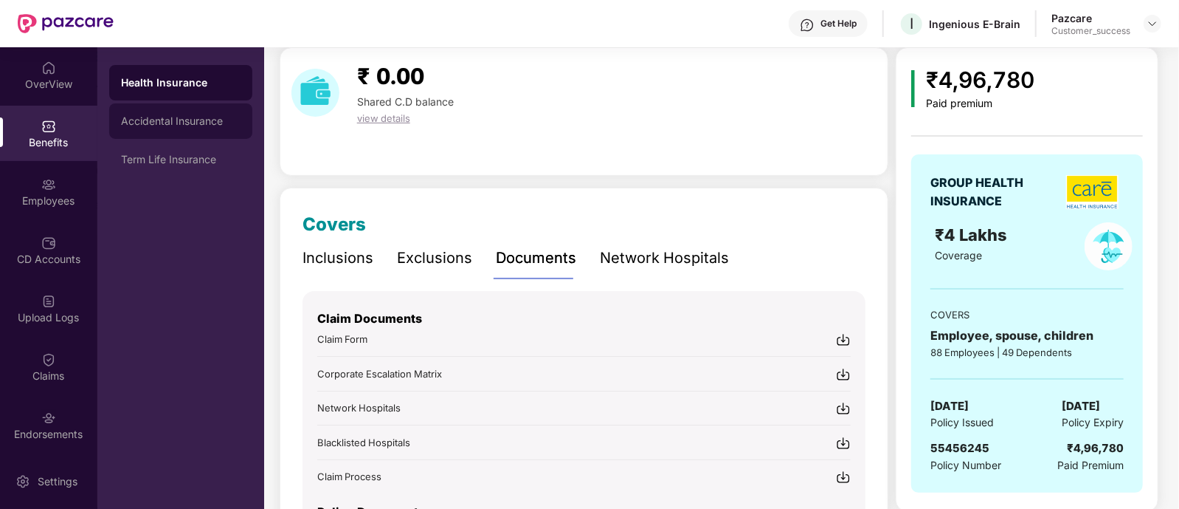
click at [222, 103] on div "Accidental Insurance" at bounding box center [180, 120] width 143 height 35
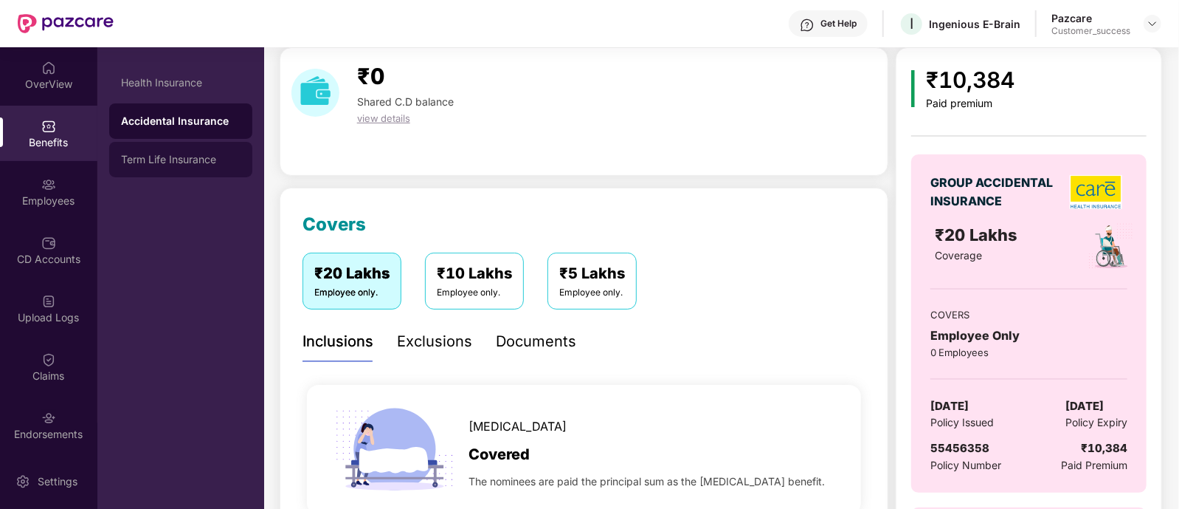
click at [210, 148] on div "Term Life Insurance" at bounding box center [180, 159] width 143 height 35
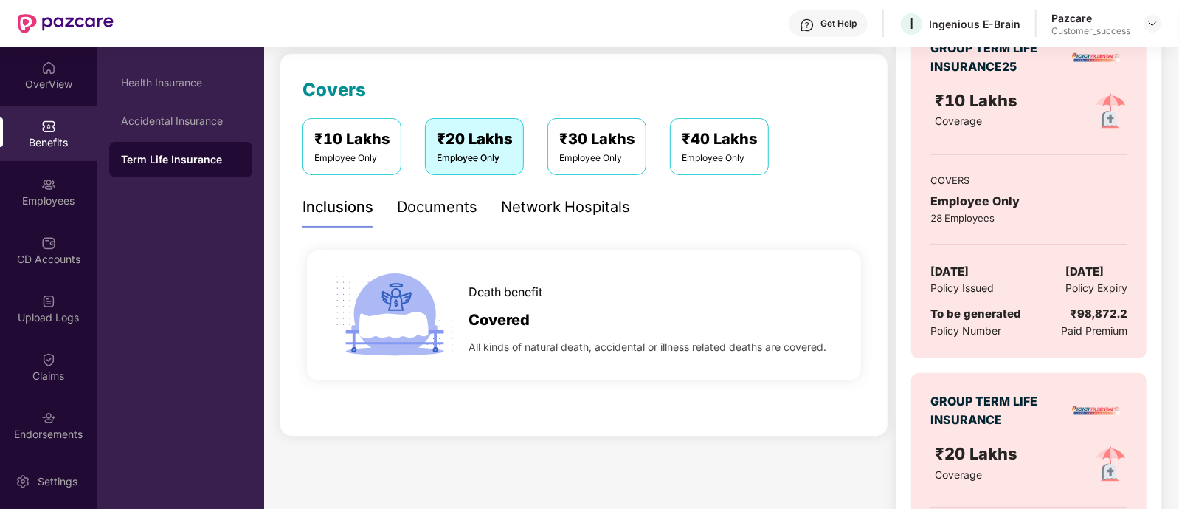
scroll to position [0, 0]
